Goal: Download file/media

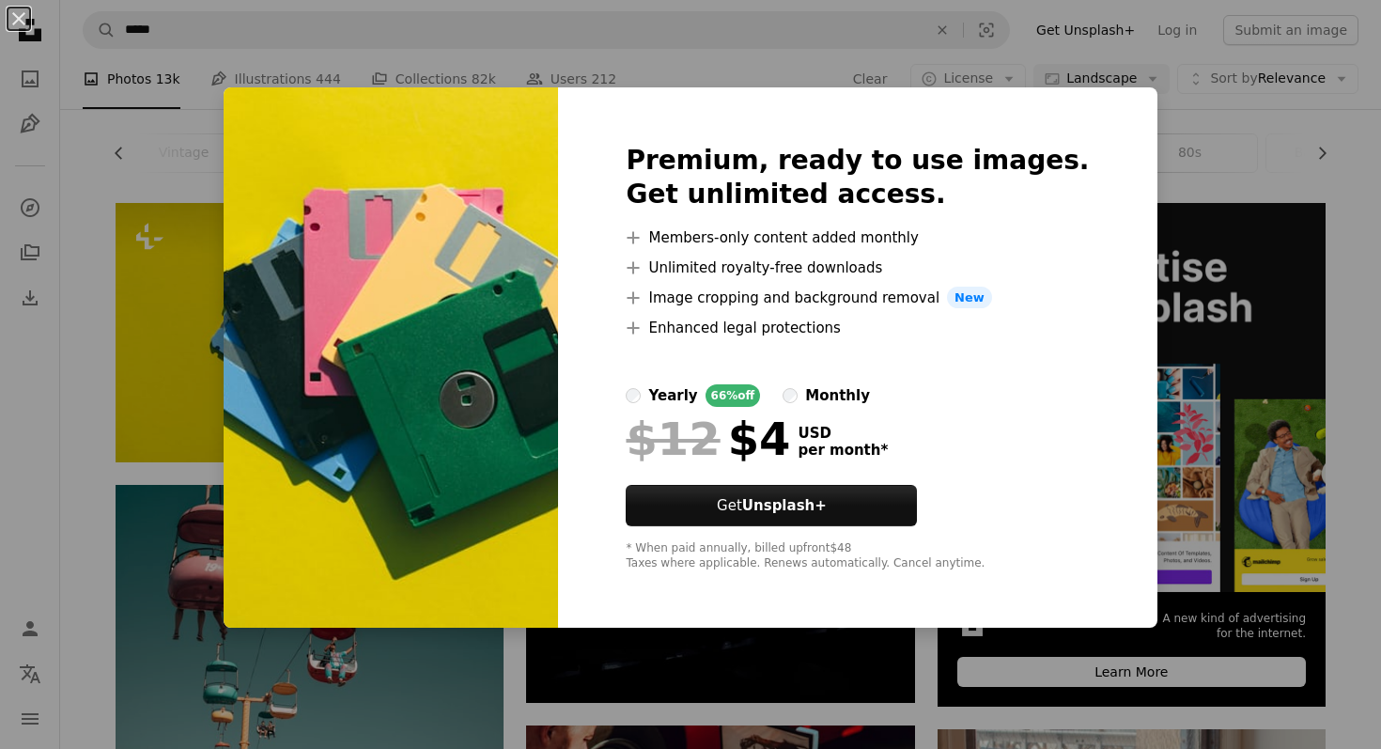
scroll to position [0, 220]
click at [223, 259] on div "An X shape Premium, ready to use images. Get unlimited access. A plus sign Memb…" at bounding box center [690, 374] width 1381 height 749
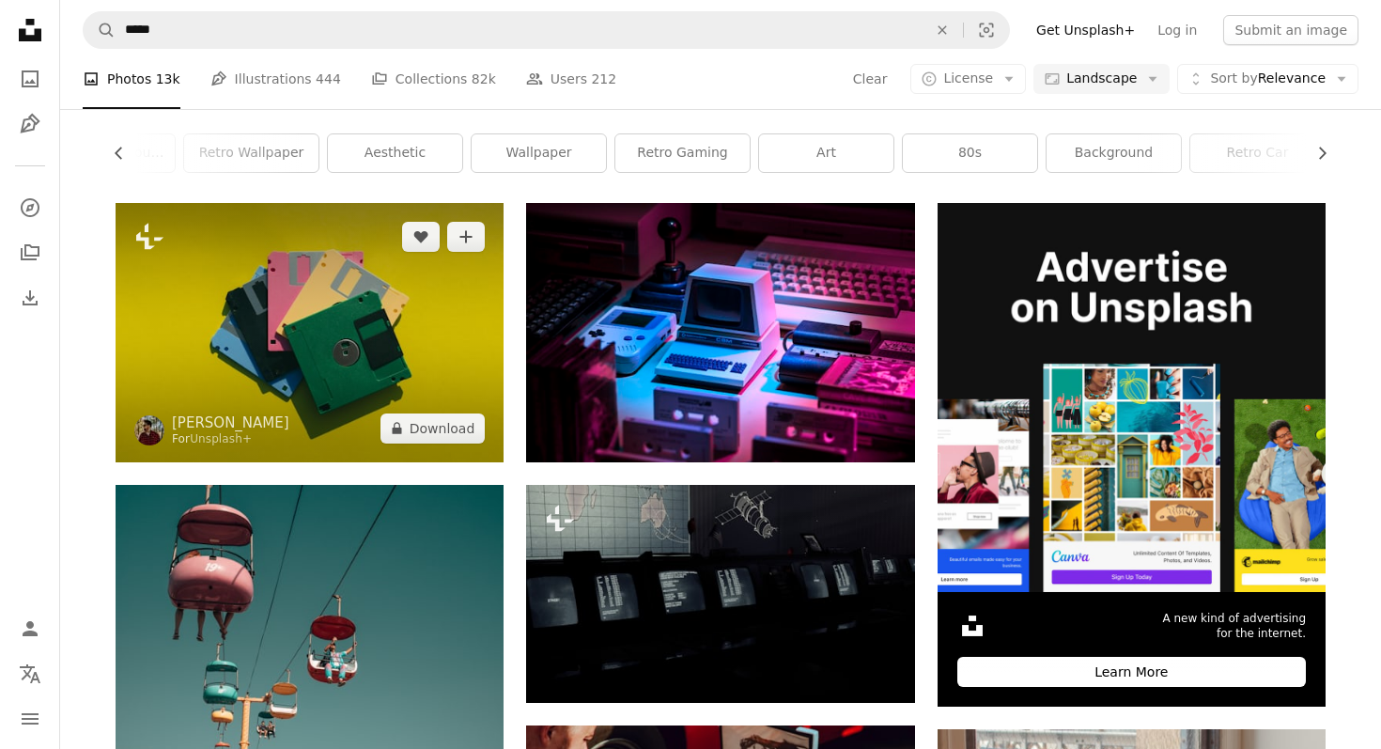
click at [337, 273] on img at bounding box center [310, 332] width 388 height 258
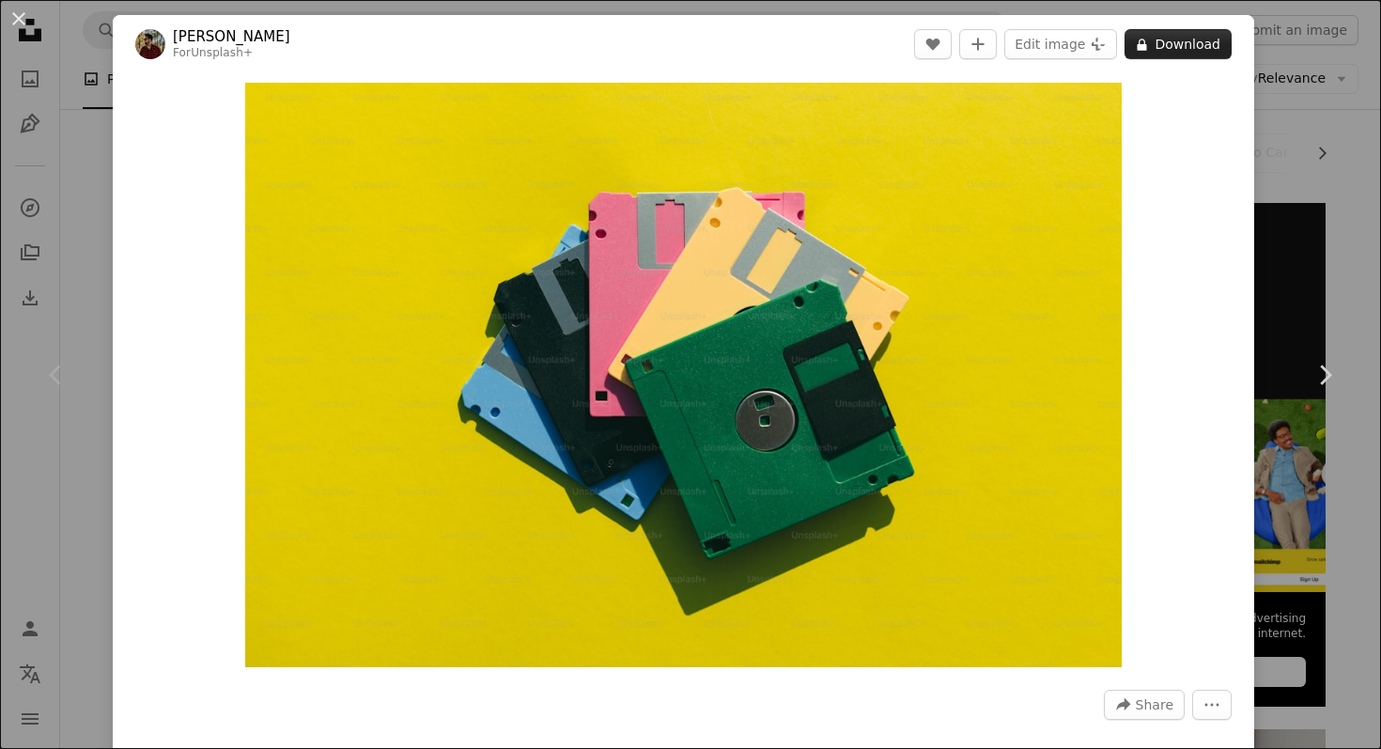
click at [1192, 45] on button "A lock Download" at bounding box center [1178, 44] width 107 height 30
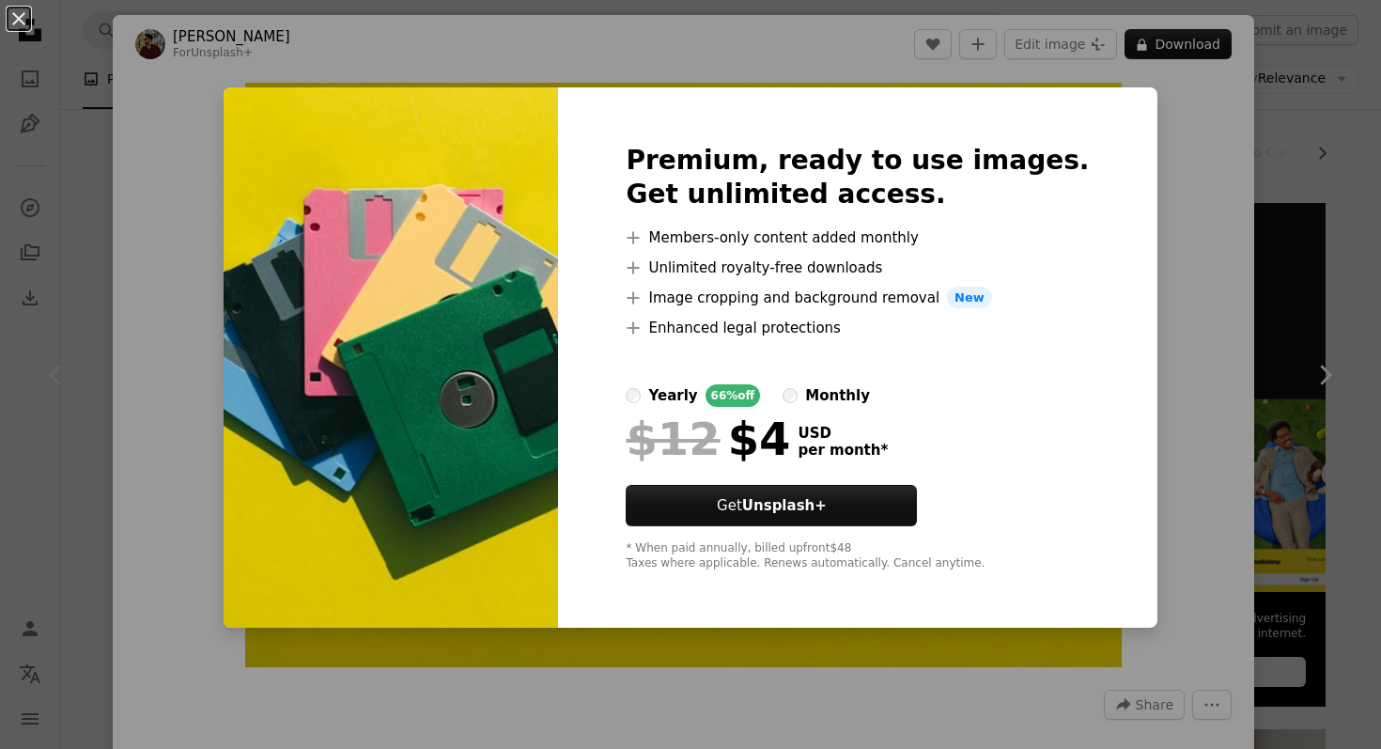
click at [1300, 344] on div "An X shape Premium, ready to use images. Get unlimited access. A plus sign Memb…" at bounding box center [690, 374] width 1381 height 749
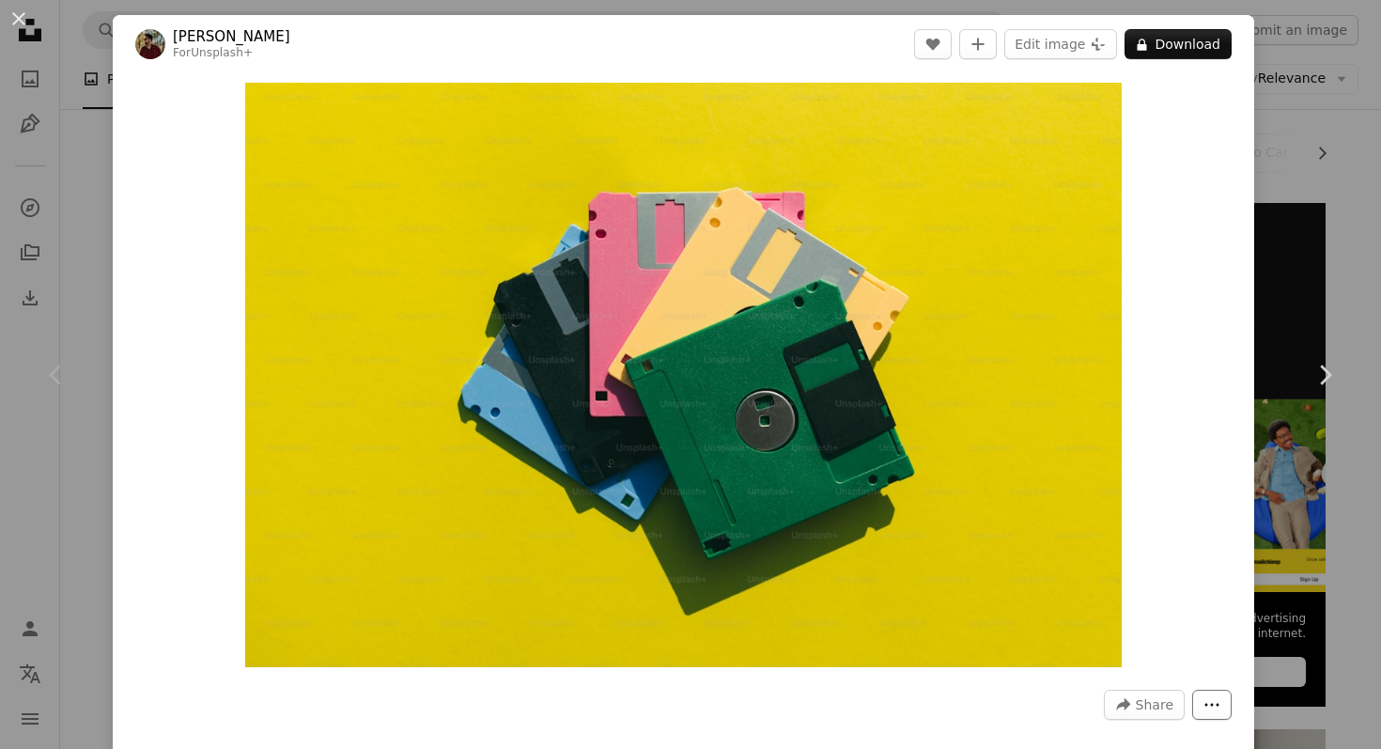
click at [1220, 701] on icon "More Actions" at bounding box center [1212, 704] width 17 height 17
click at [56, 279] on dialog "An X shape Chevron left Chevron right [PERSON_NAME] For Unsplash+ A heart A plu…" at bounding box center [690, 374] width 1381 height 749
click at [68, 293] on div "Chevron left" at bounding box center [56, 375] width 113 height 180
click at [92, 350] on div "Chevron left" at bounding box center [56, 375] width 113 height 180
click at [22, 22] on button "An X shape" at bounding box center [19, 19] width 23 height 23
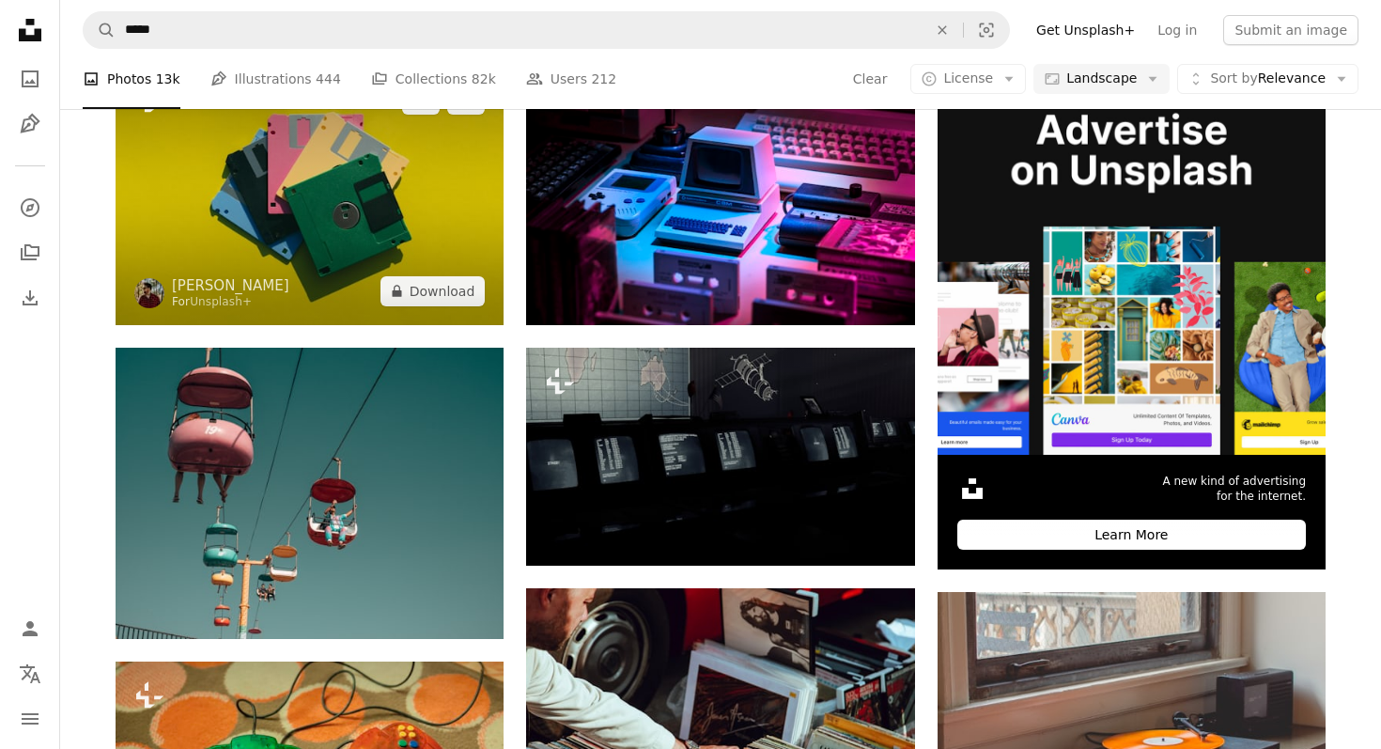
scroll to position [412, 0]
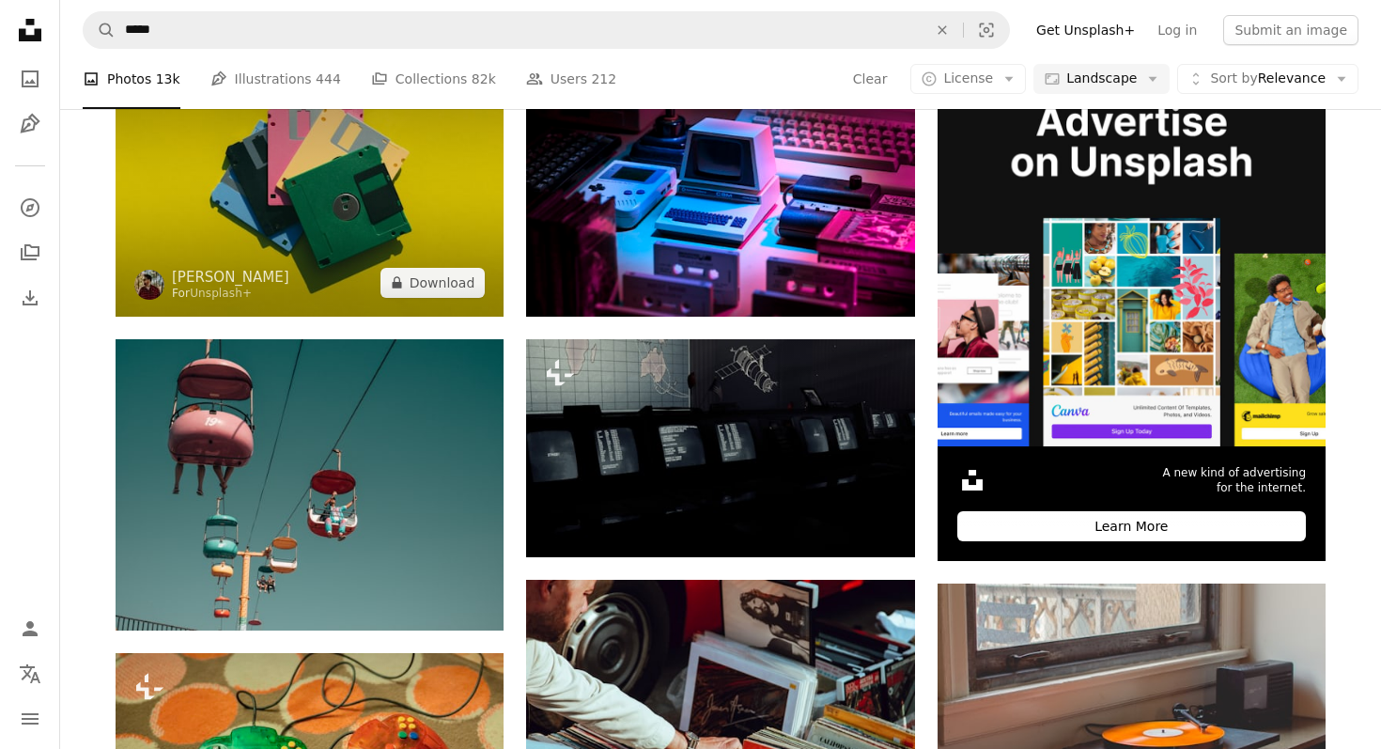
click at [288, 145] on img at bounding box center [310, 186] width 388 height 258
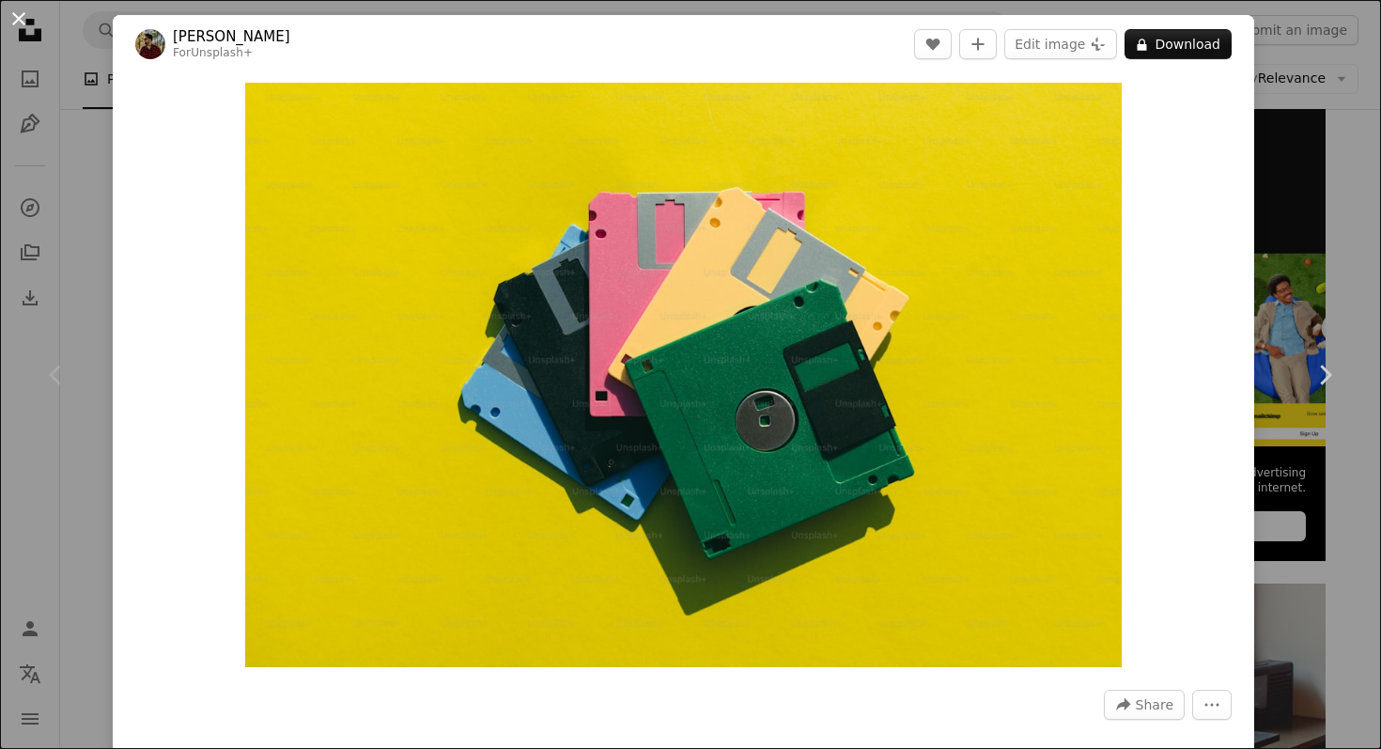
click at [22, 13] on button "An X shape" at bounding box center [19, 19] width 23 height 23
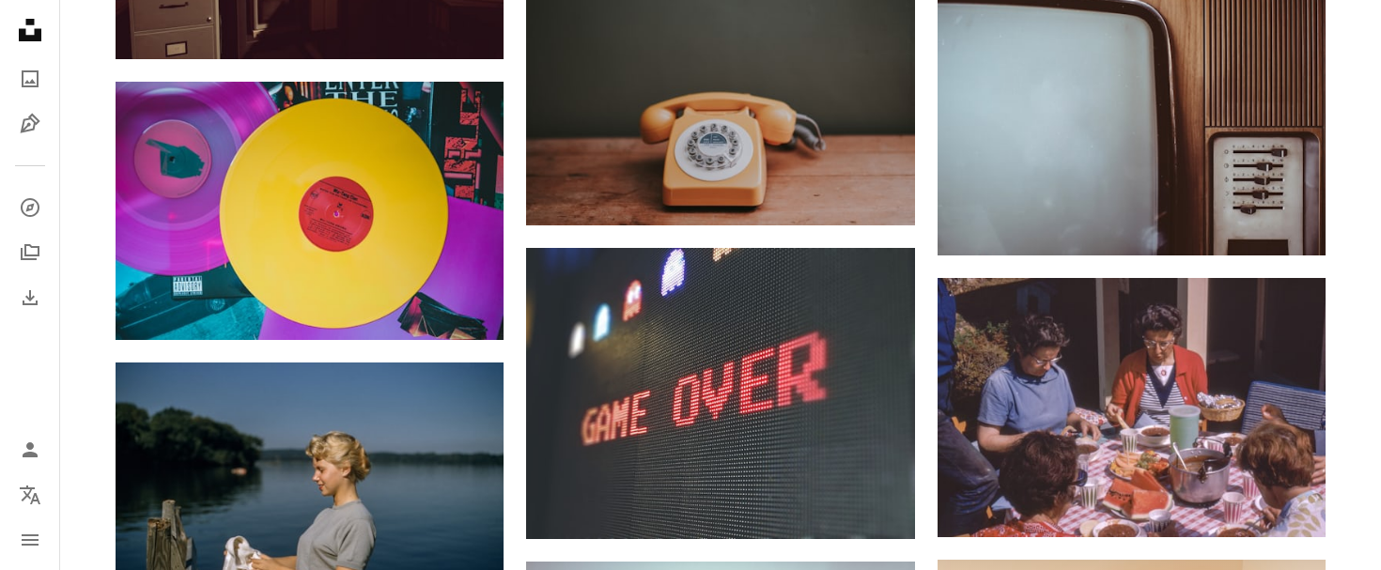
scroll to position [4102, 0]
